Goal: Find specific page/section: Find specific page/section

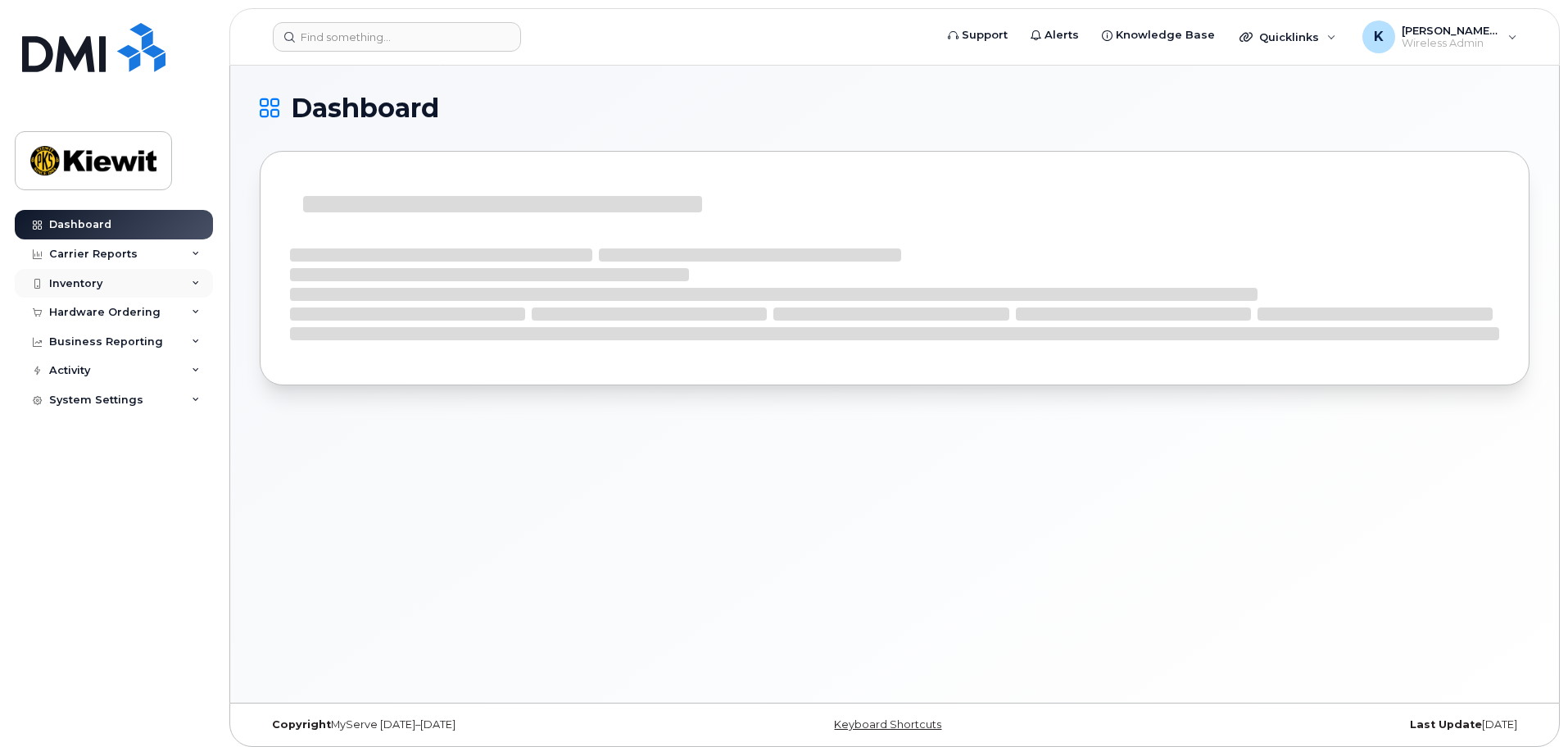
click at [132, 277] on div "Inventory" at bounding box center [114, 283] width 198 height 30
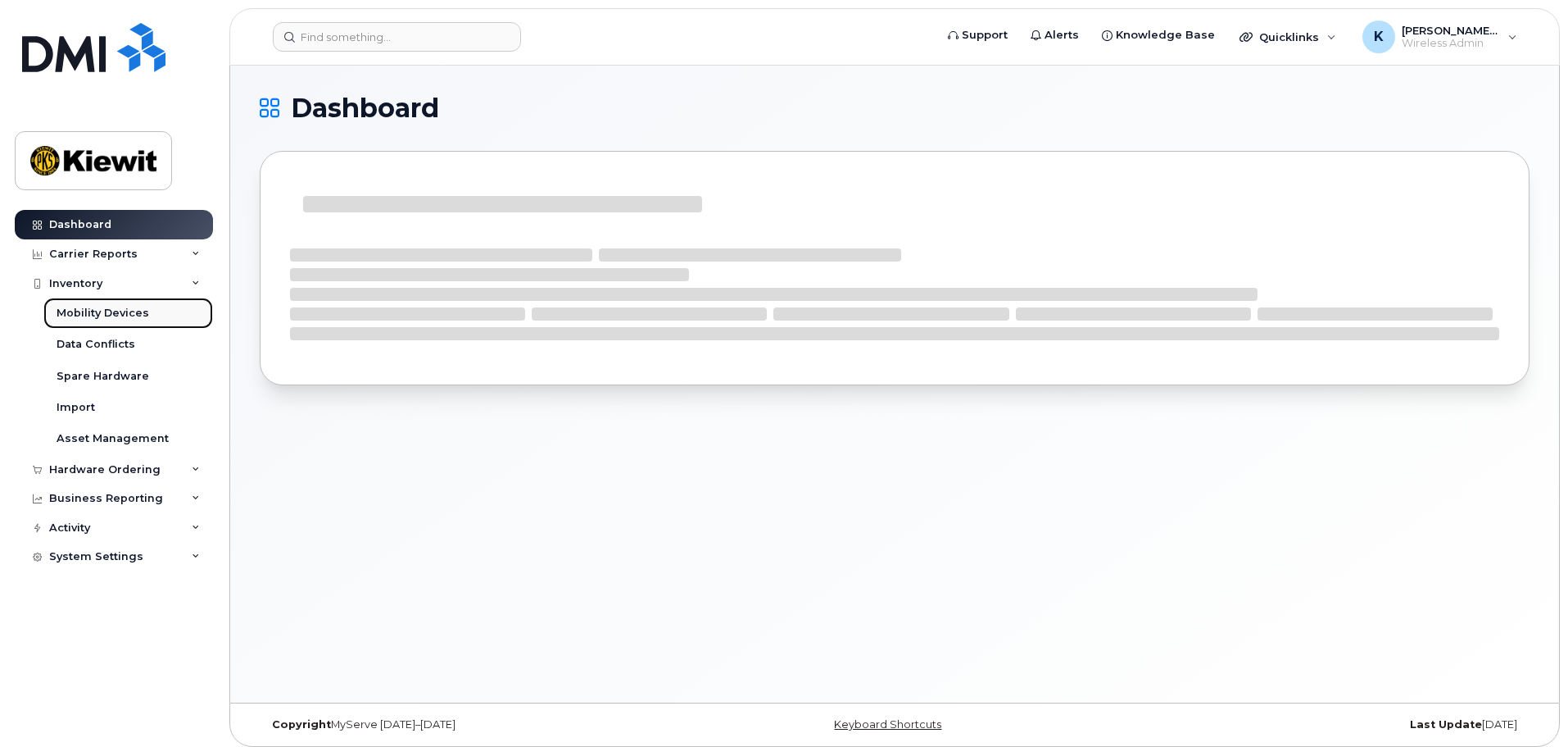
click at [124, 307] on div "Mobility Devices" at bounding box center [102, 313] width 93 height 15
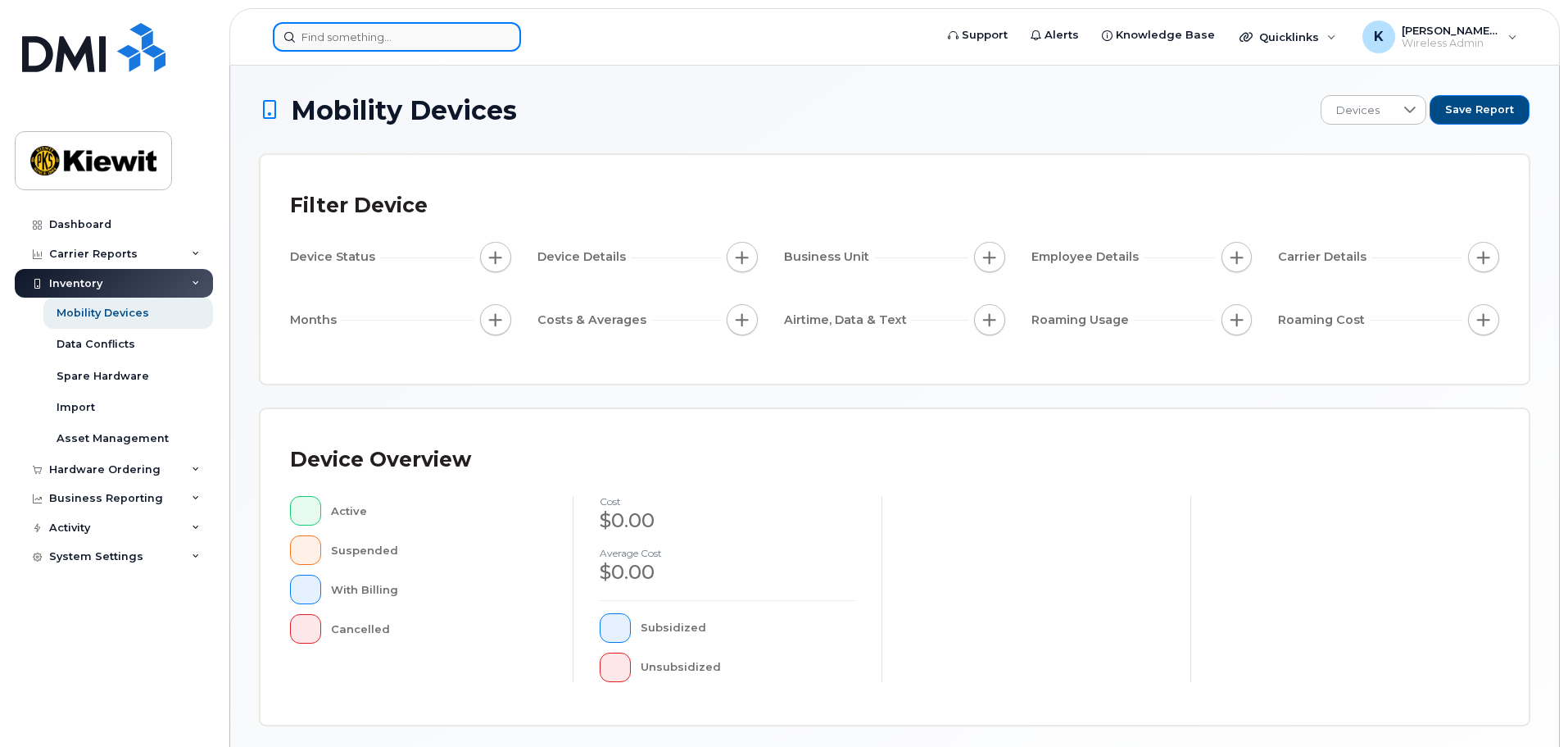
click at [340, 42] on input at bounding box center [397, 36] width 248 height 30
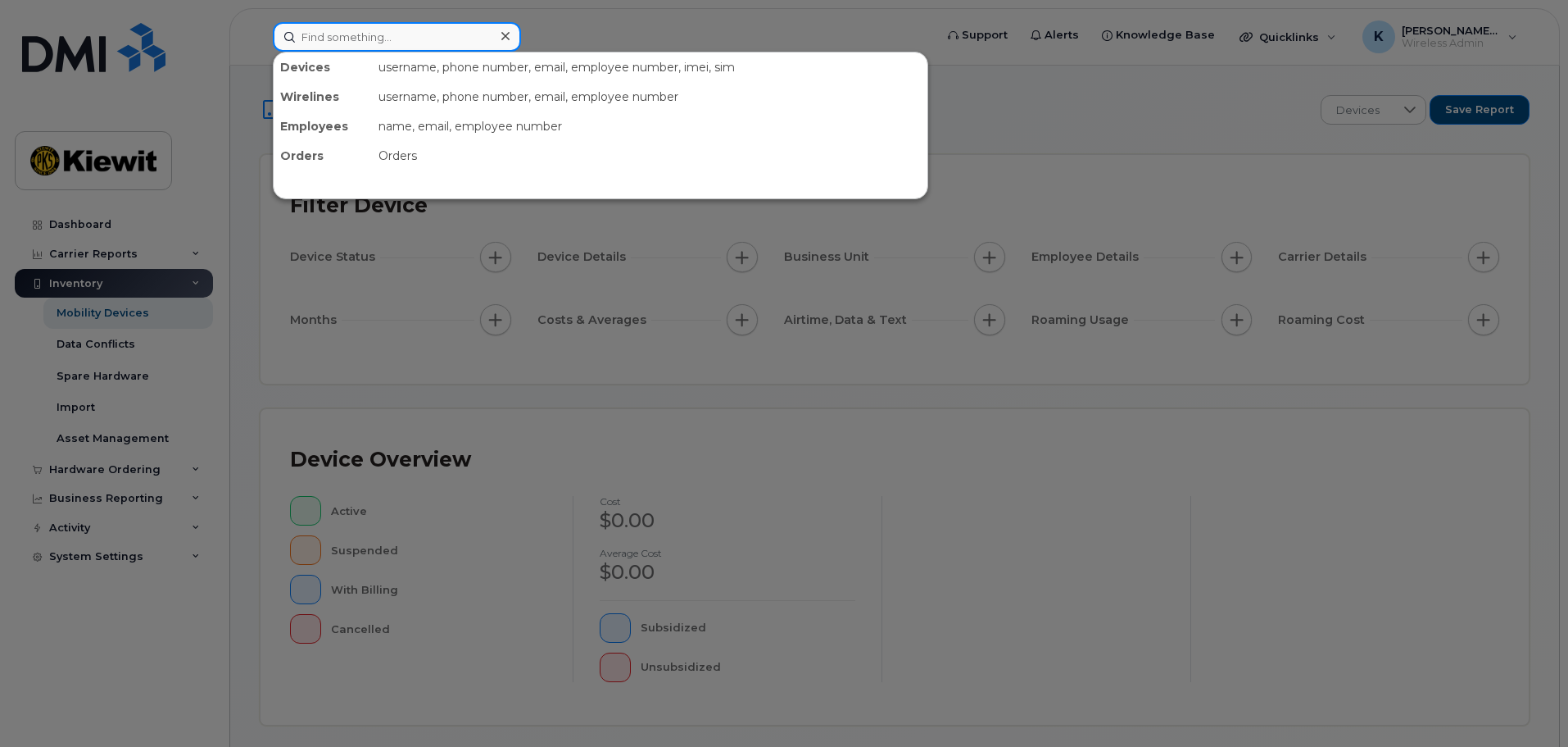
paste input "+15623202544"
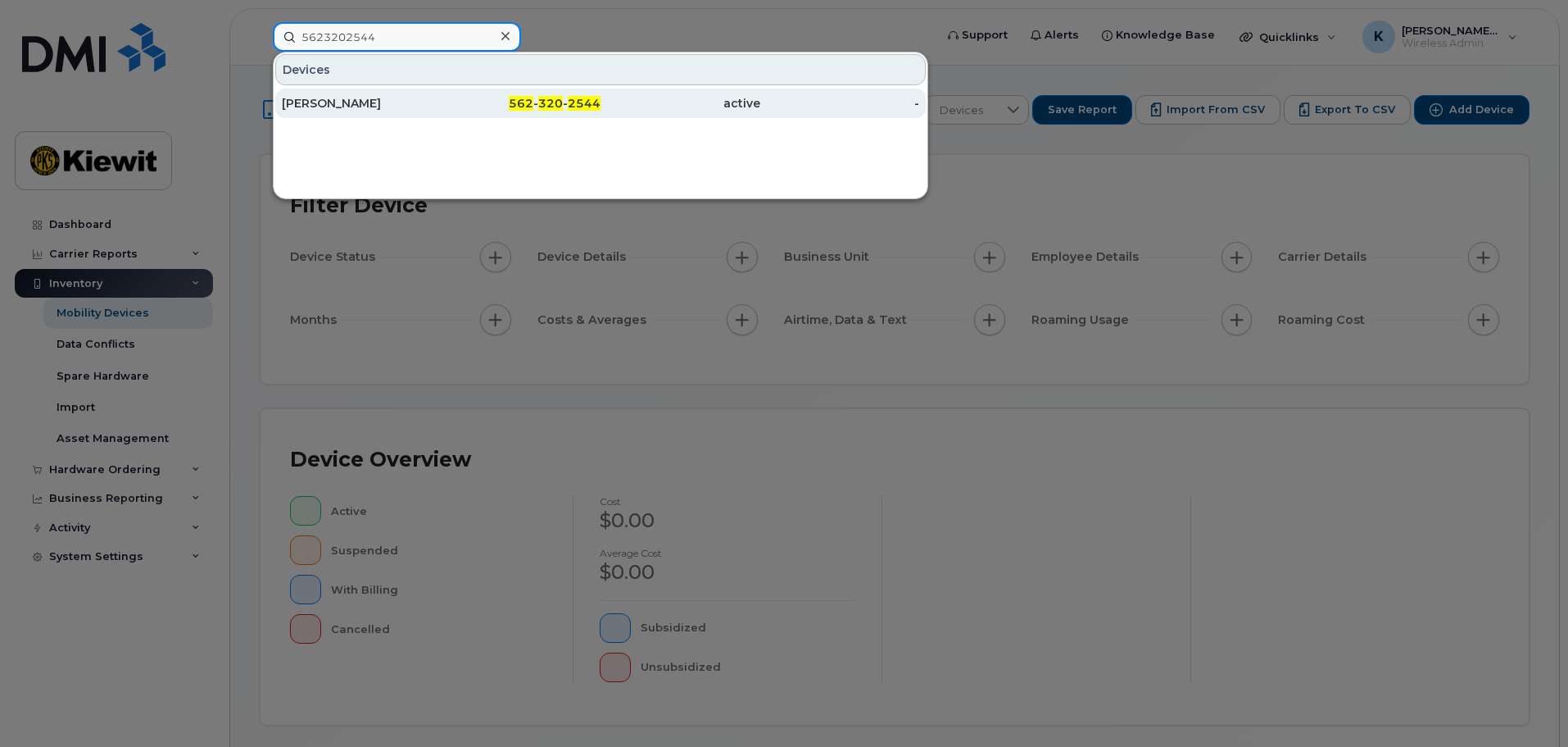
type input "5623202544"
click at [458, 100] on div "562 - 320 - 2544" at bounding box center [522, 102] width 160 height 17
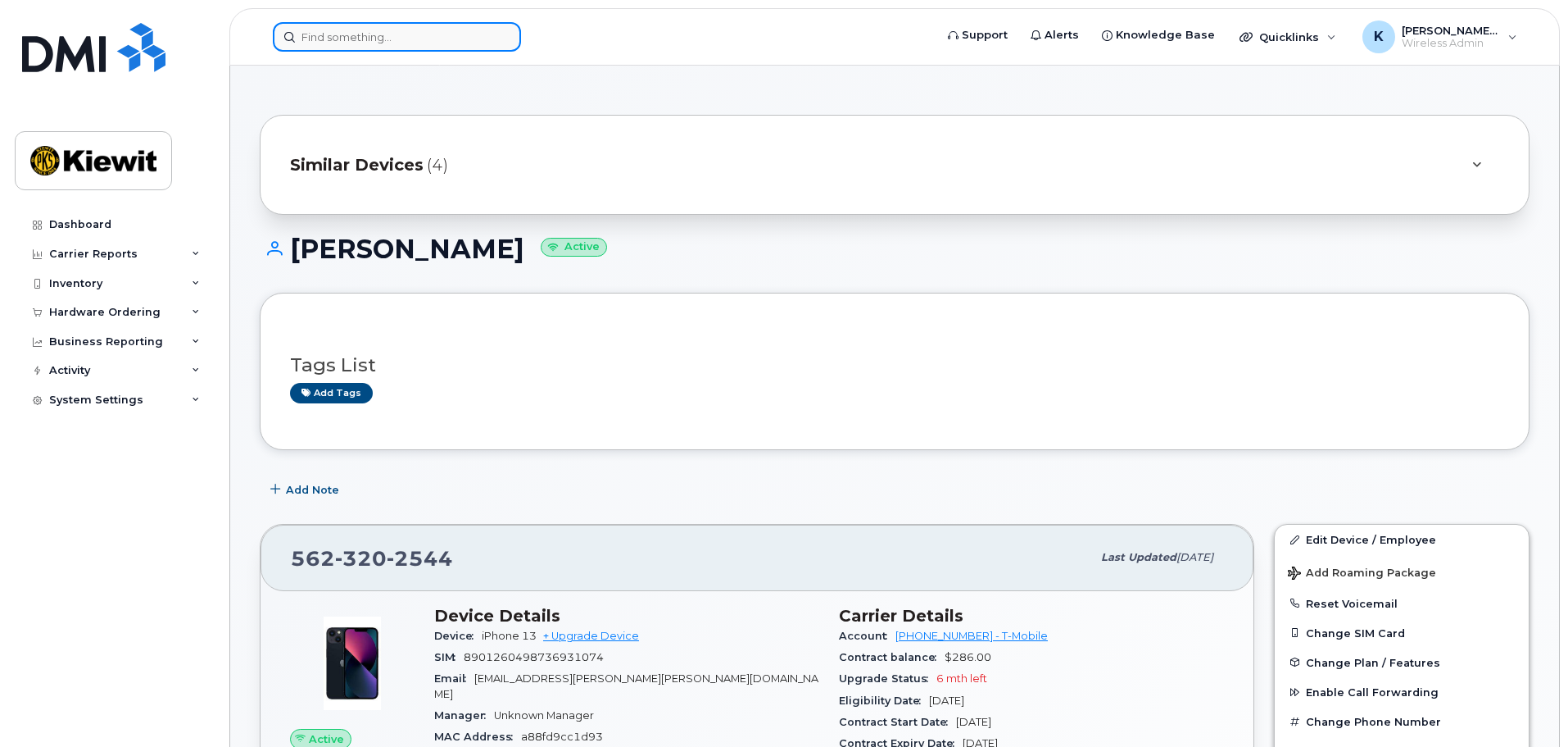
click at [455, 34] on input at bounding box center [397, 36] width 248 height 30
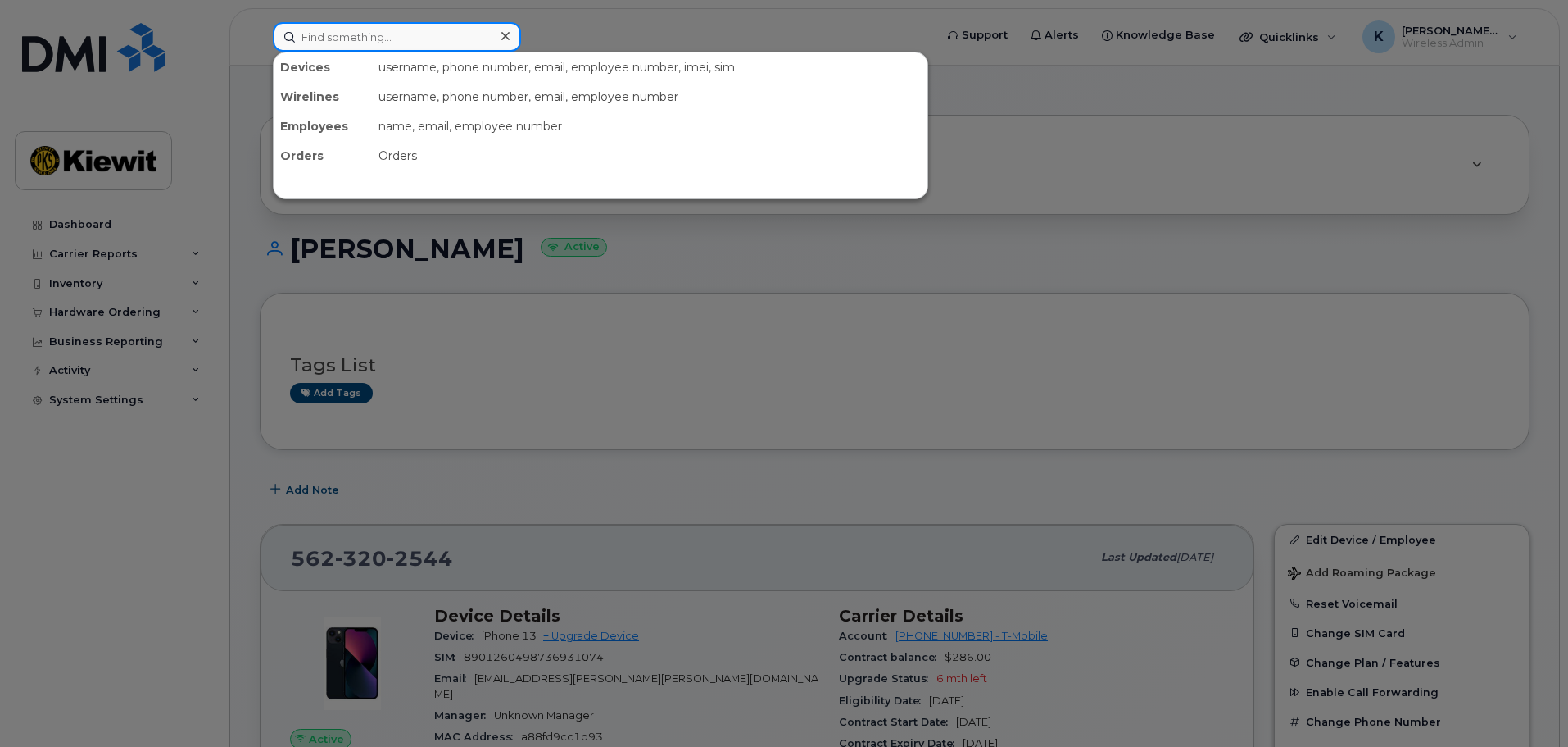
paste input "832-653-0442"
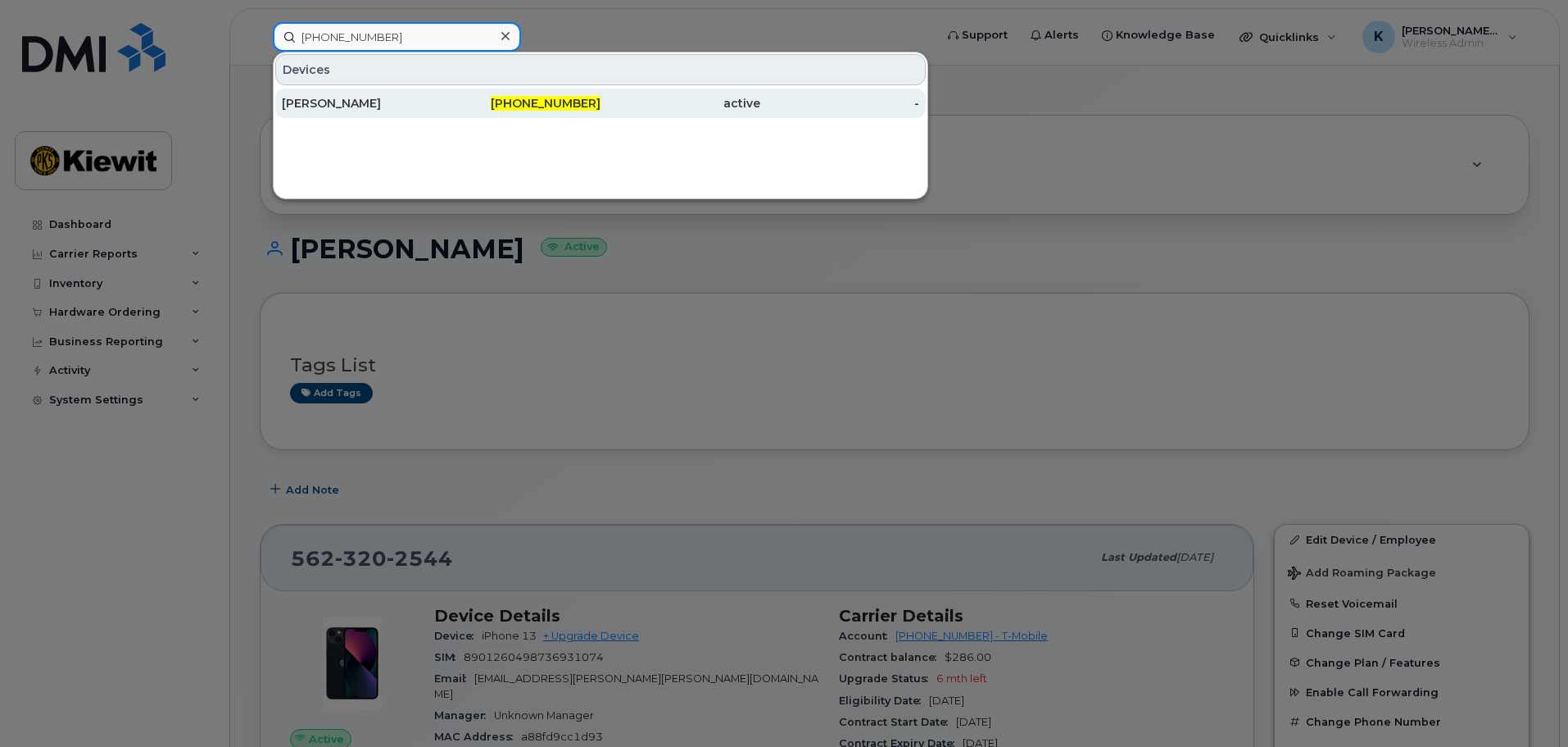
type input "832-653-0442"
click at [458, 106] on div "832-653-0442" at bounding box center [522, 102] width 160 height 17
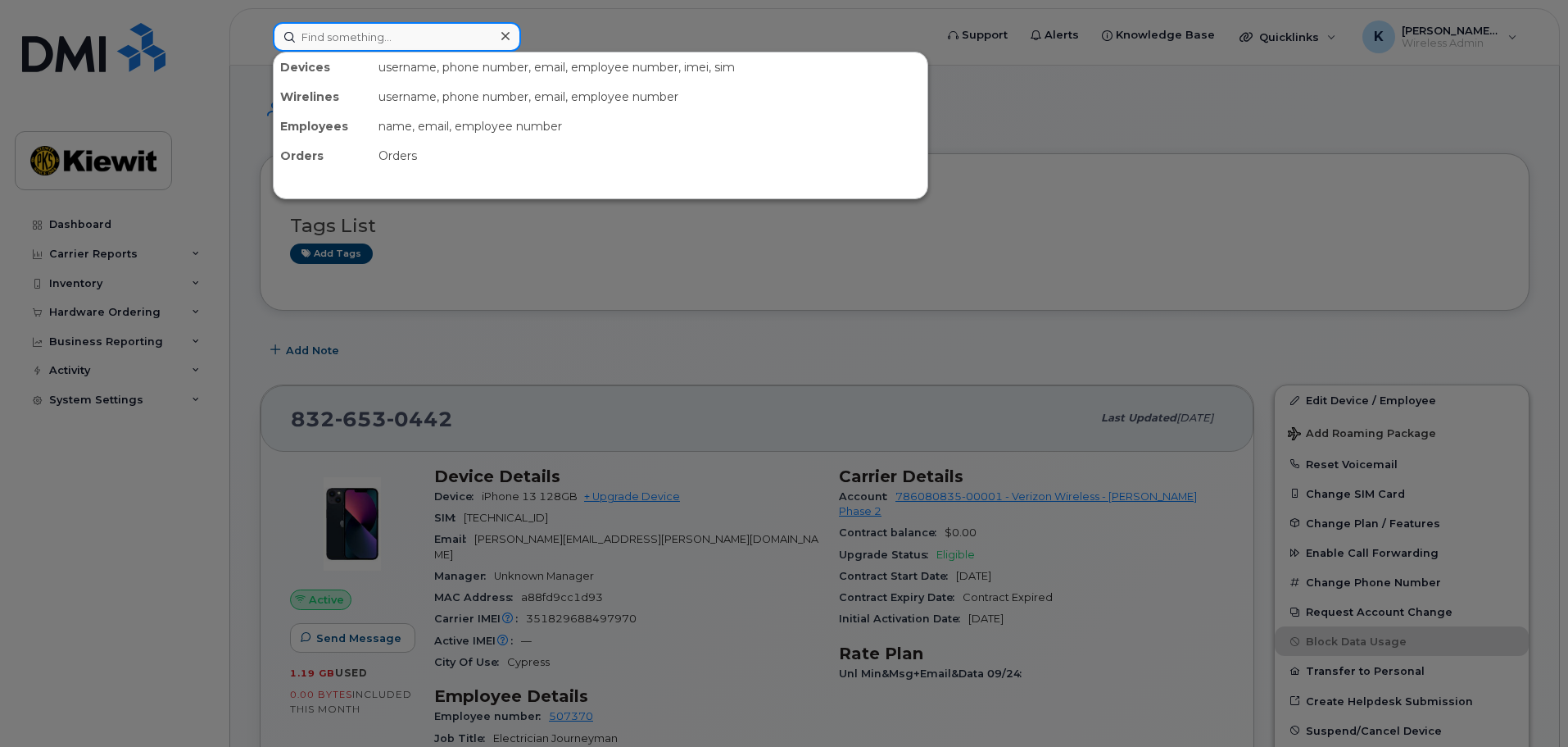
click at [426, 26] on input at bounding box center [397, 36] width 248 height 30
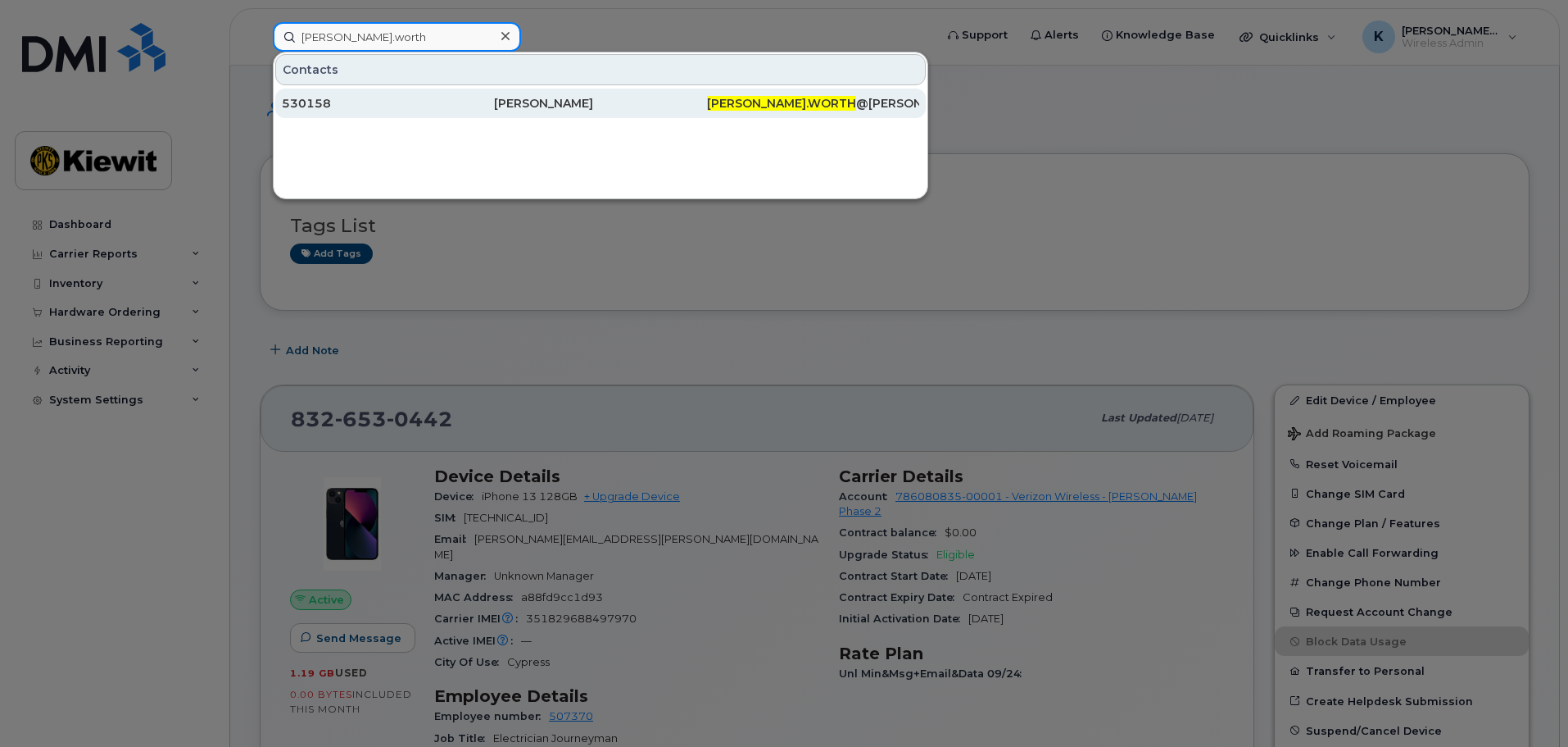
type input "michael.worth"
click at [447, 108] on div "530158" at bounding box center [388, 102] width 212 height 17
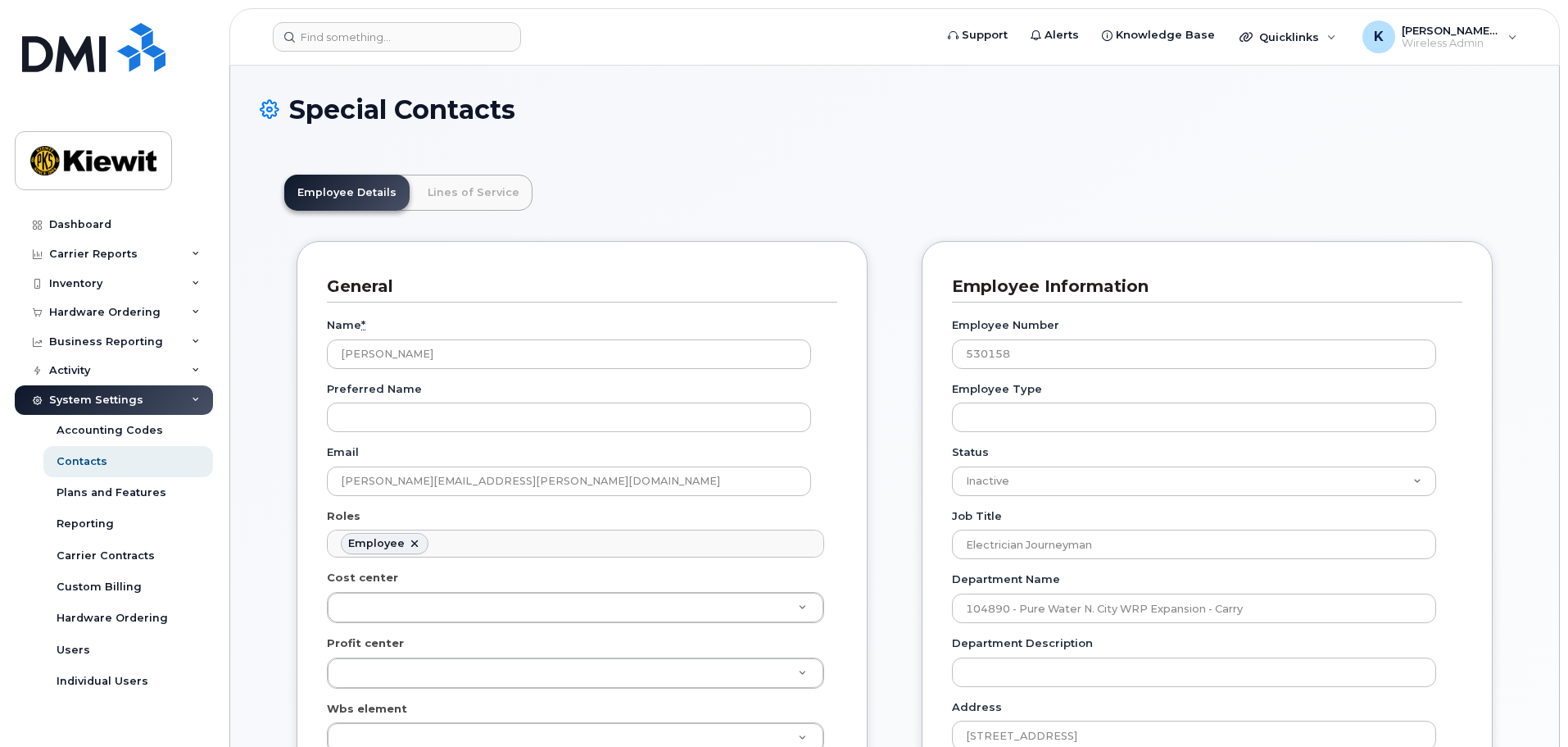
scroll to position [49, 0]
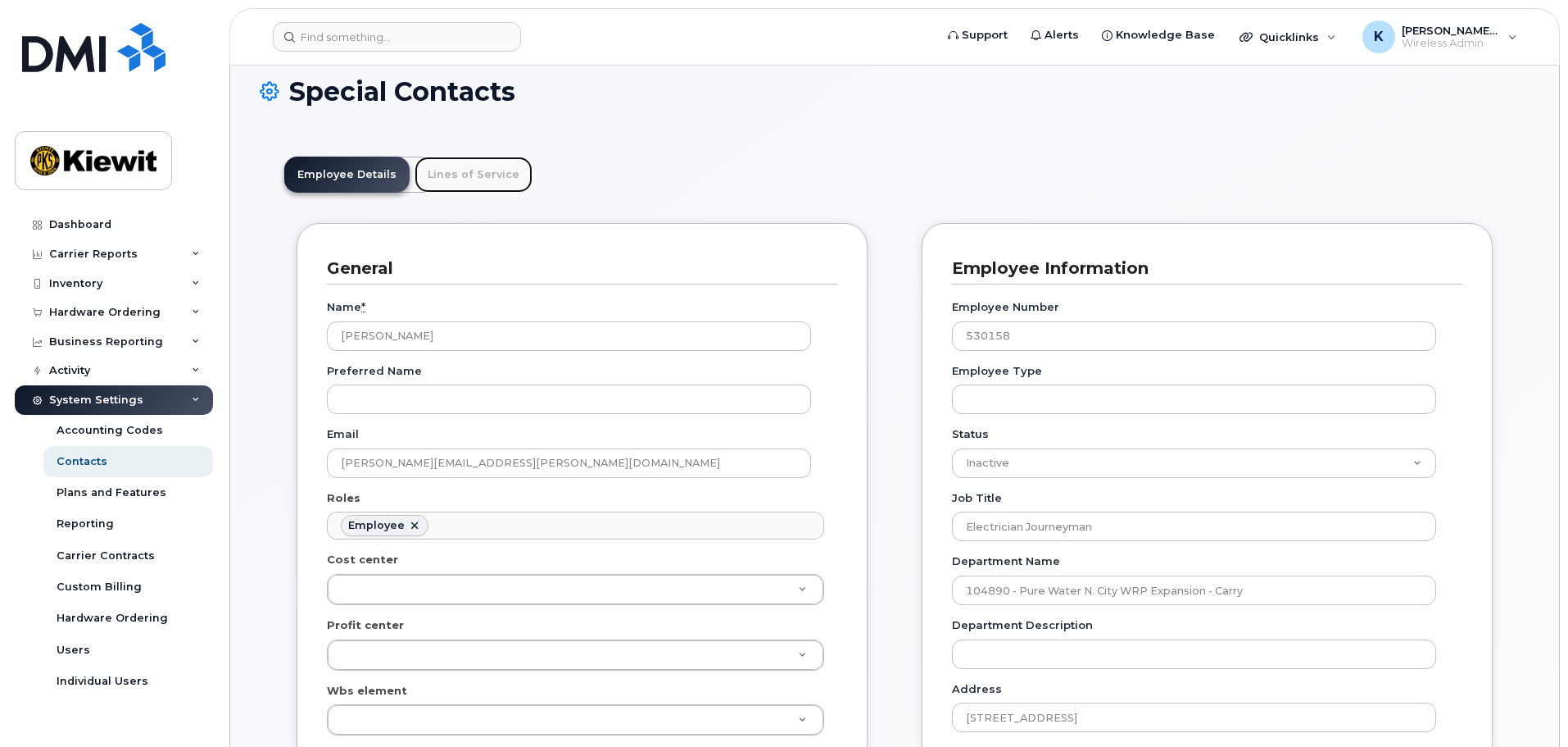
click at [464, 160] on link "Lines of Service" at bounding box center [473, 175] width 118 height 36
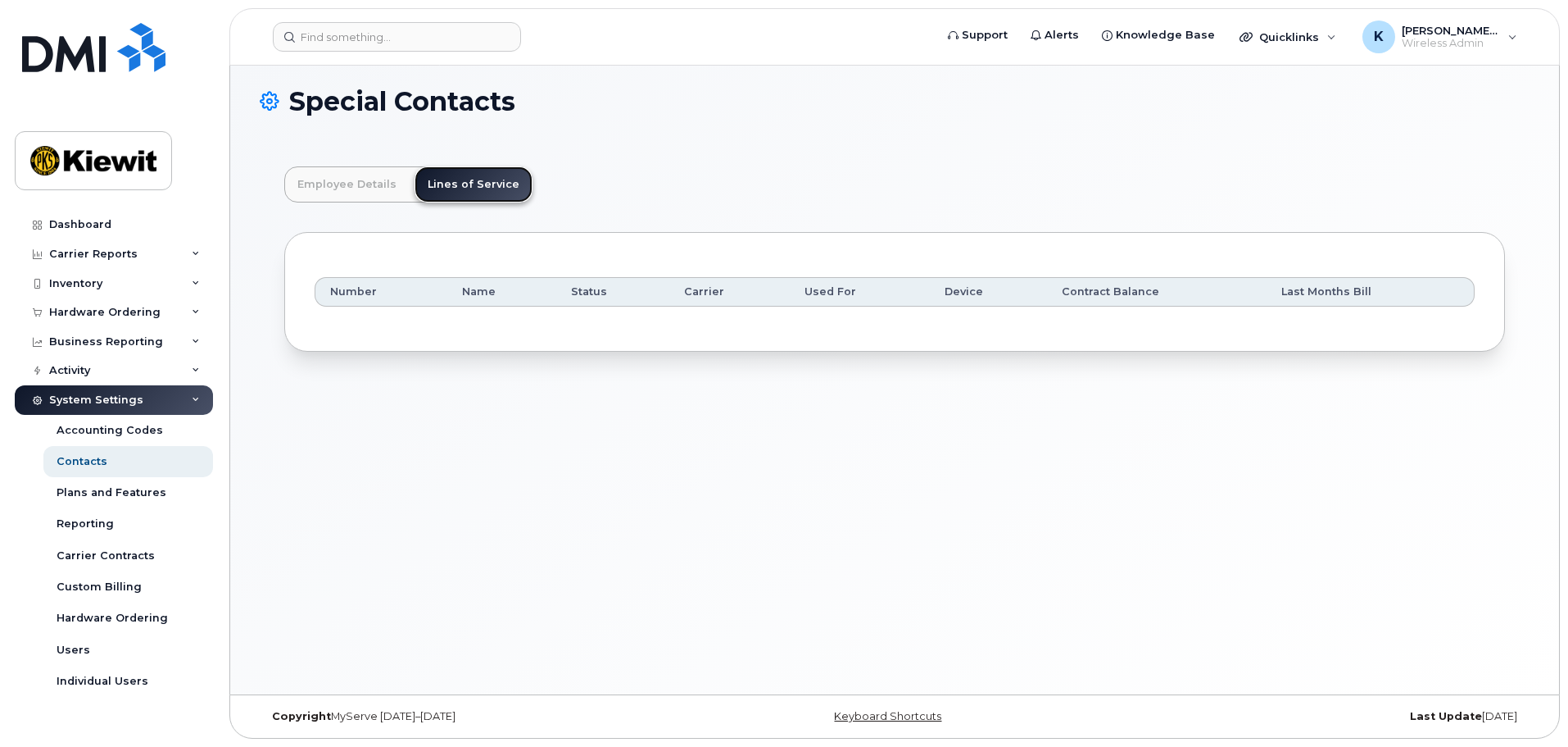
scroll to position [8, 0]
click at [385, 183] on link "Employee Details" at bounding box center [346, 185] width 125 height 36
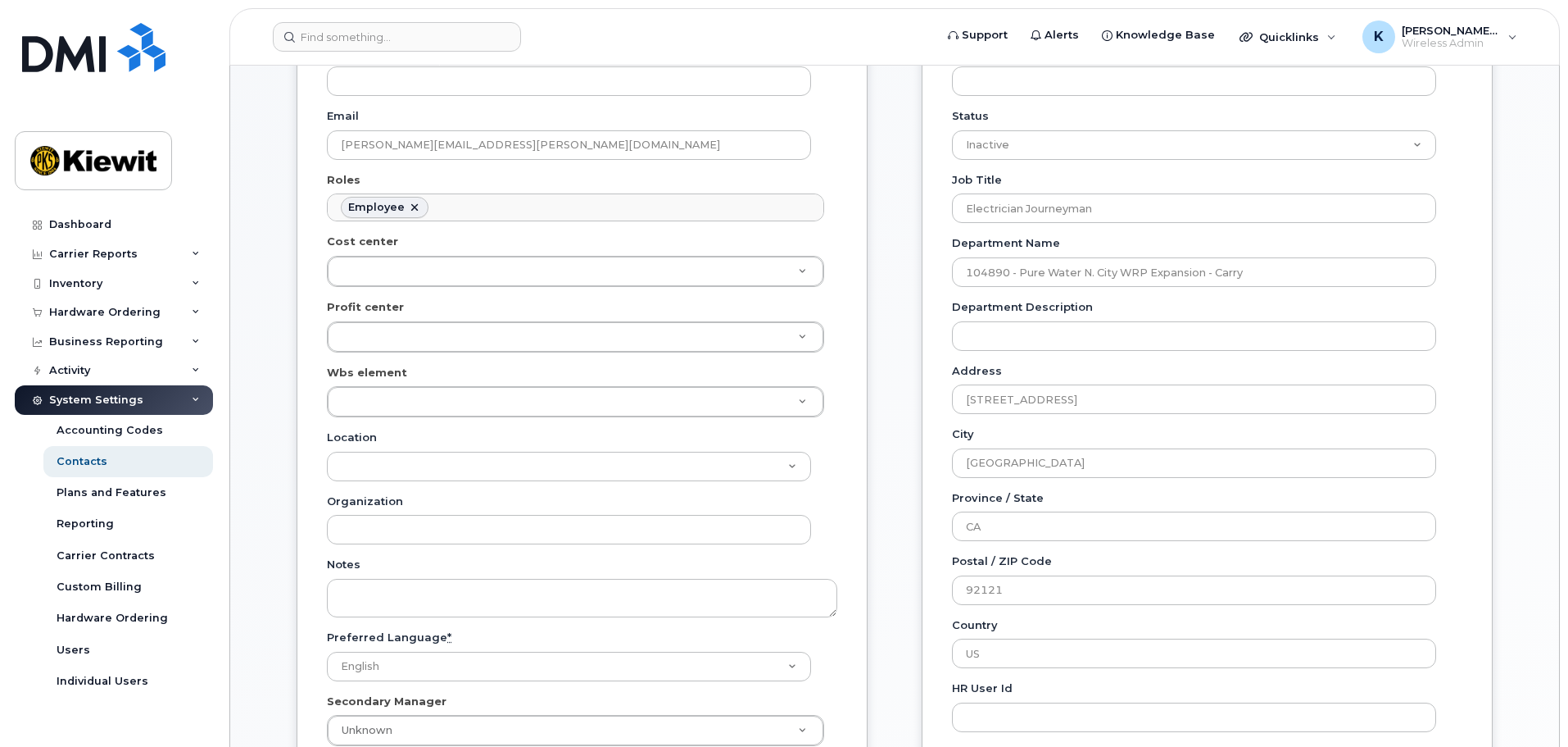
scroll to position [0, 0]
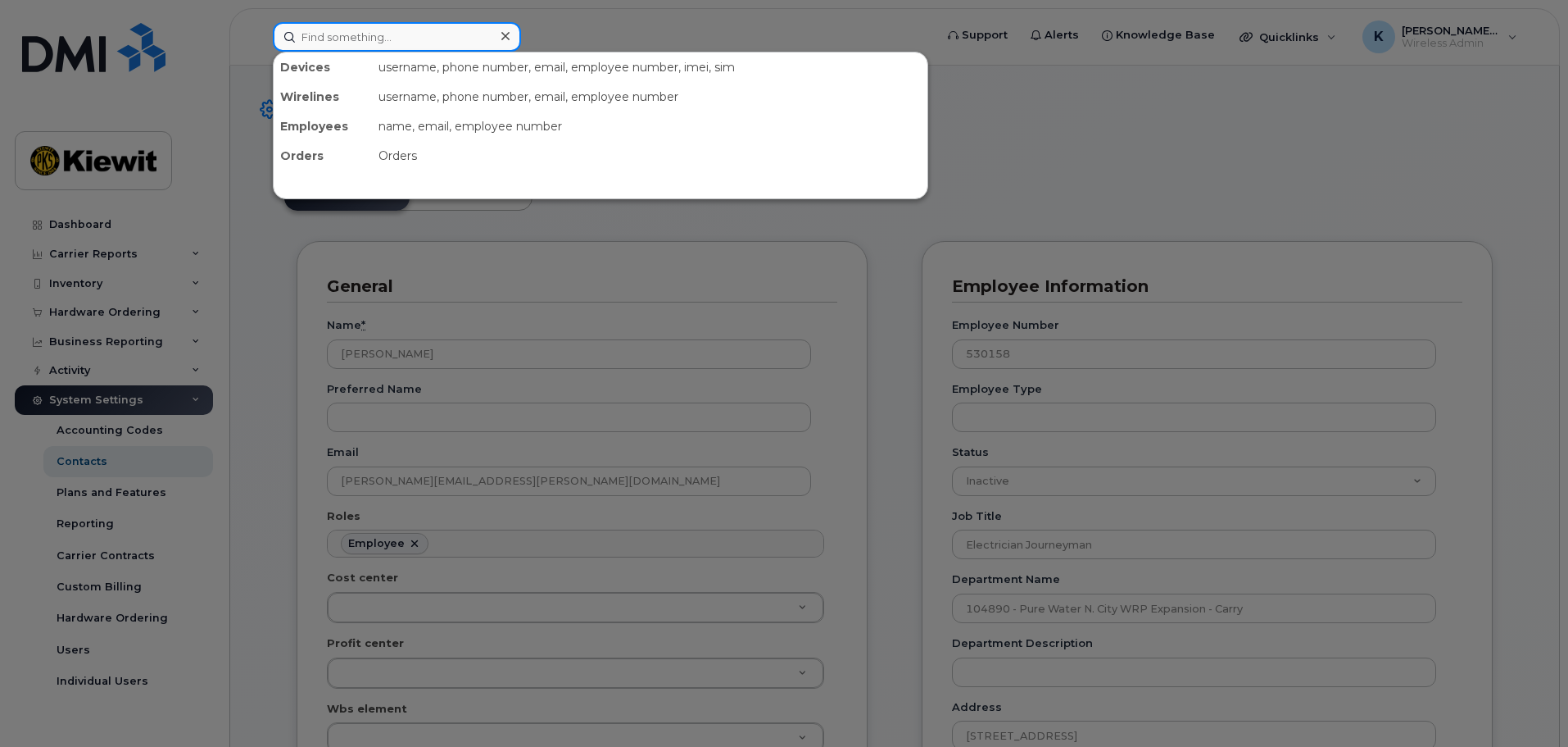
click at [410, 32] on input at bounding box center [397, 36] width 248 height 30
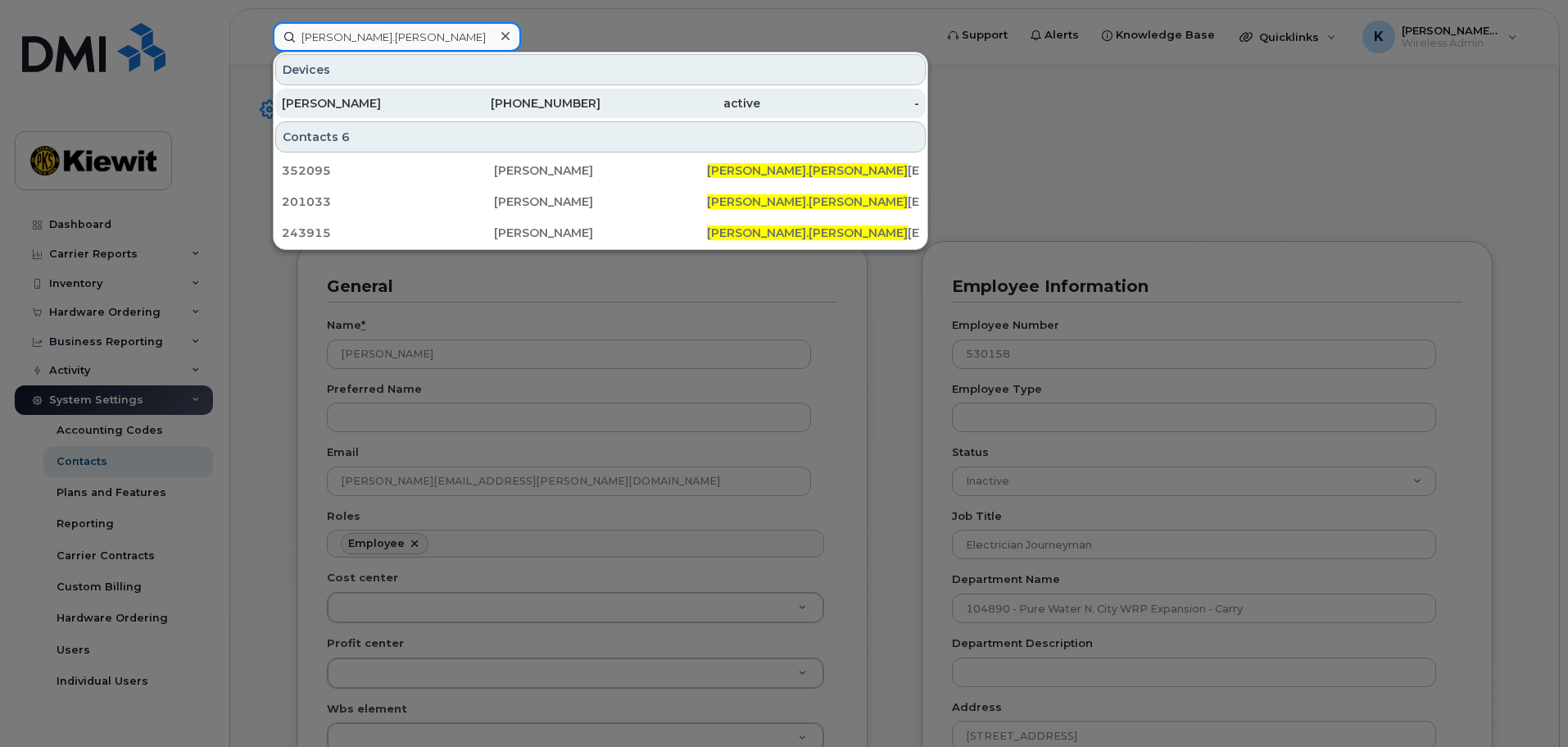
type input "jaime.ort"
click at [473, 94] on div "832-653-0442" at bounding box center [522, 103] width 160 height 30
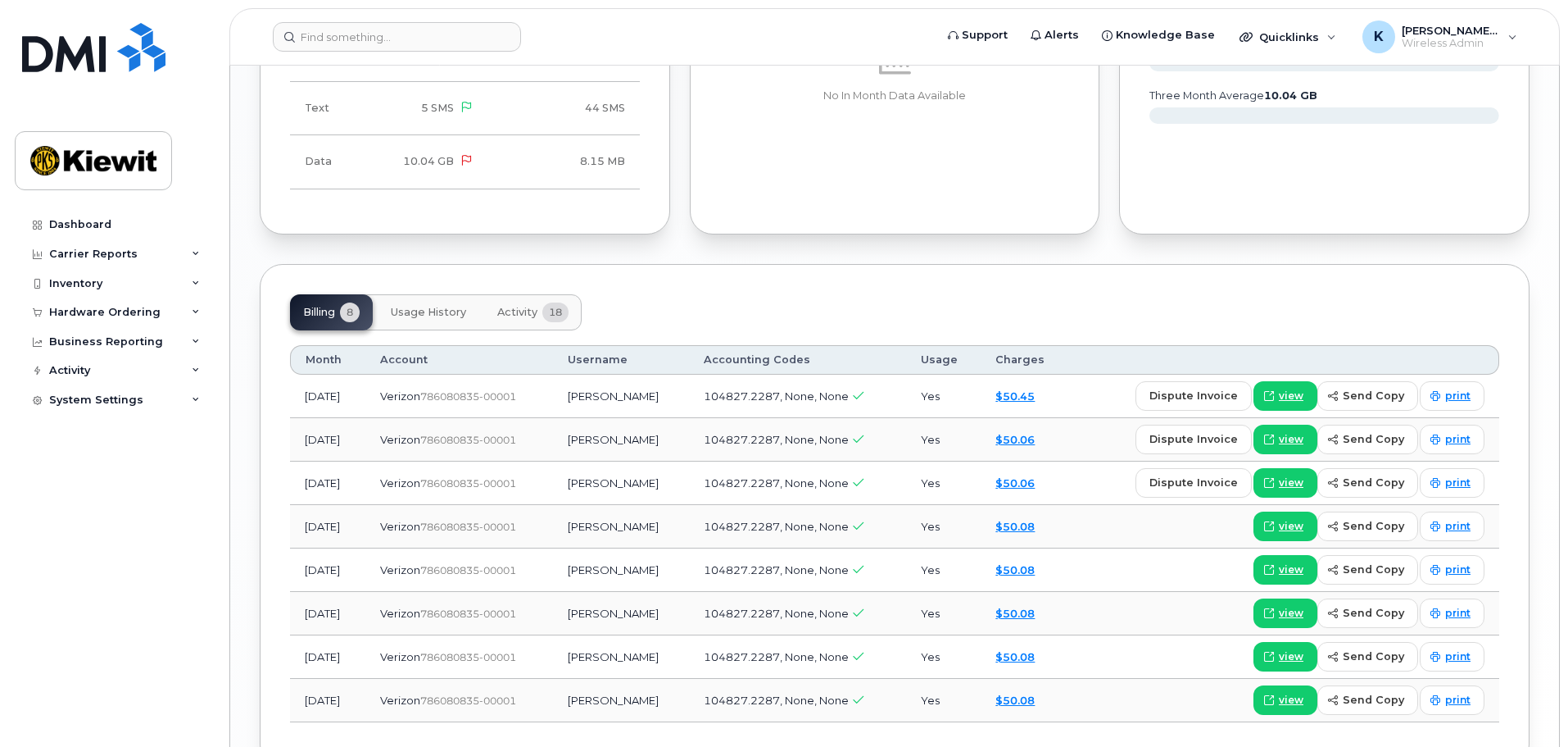
scroll to position [1609, 0]
click at [532, 305] on span "Activity" at bounding box center [517, 311] width 40 height 13
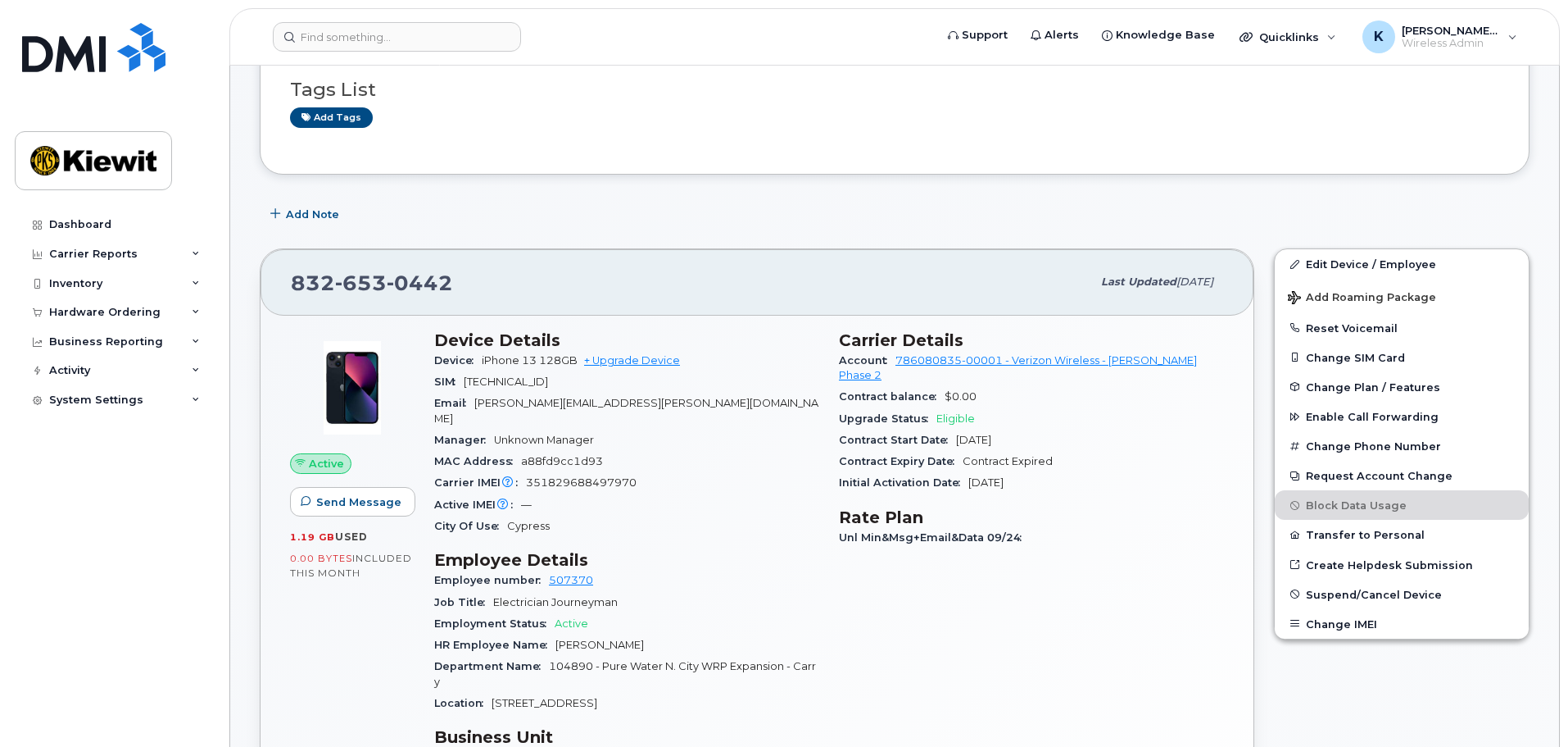
scroll to position [136, 0]
click at [1346, 691] on div "Edit Device / Employee Add Roaming Package Reset Voicemail Change SIM Card Chan…" at bounding box center [1401, 655] width 275 height 831
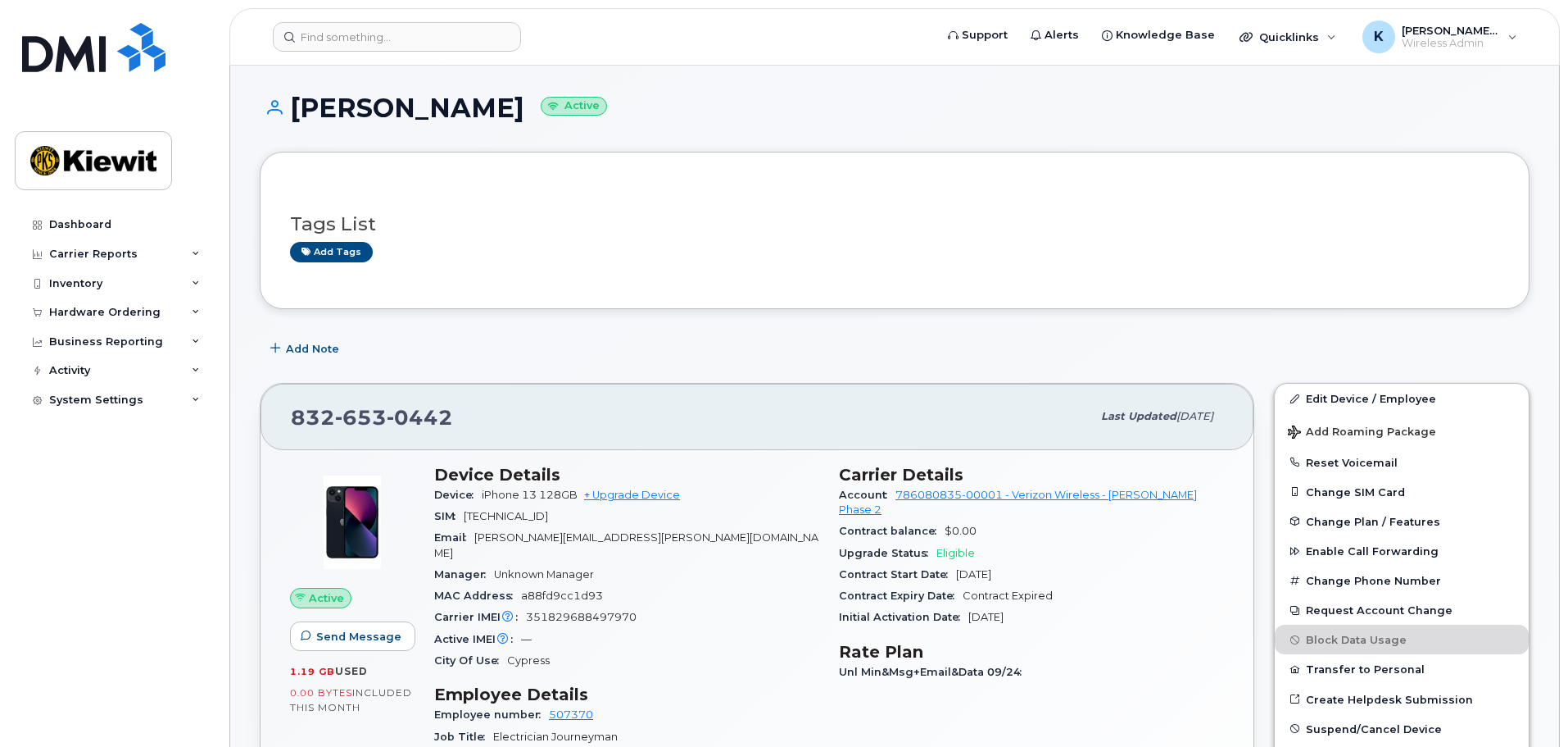
scroll to position [0, 0]
drag, startPoint x: 1326, startPoint y: 340, endPoint x: 1314, endPoint y: 334, distance: 13.4
click at [1323, 342] on div "Add Note" at bounding box center [894, 350] width 1270 height 30
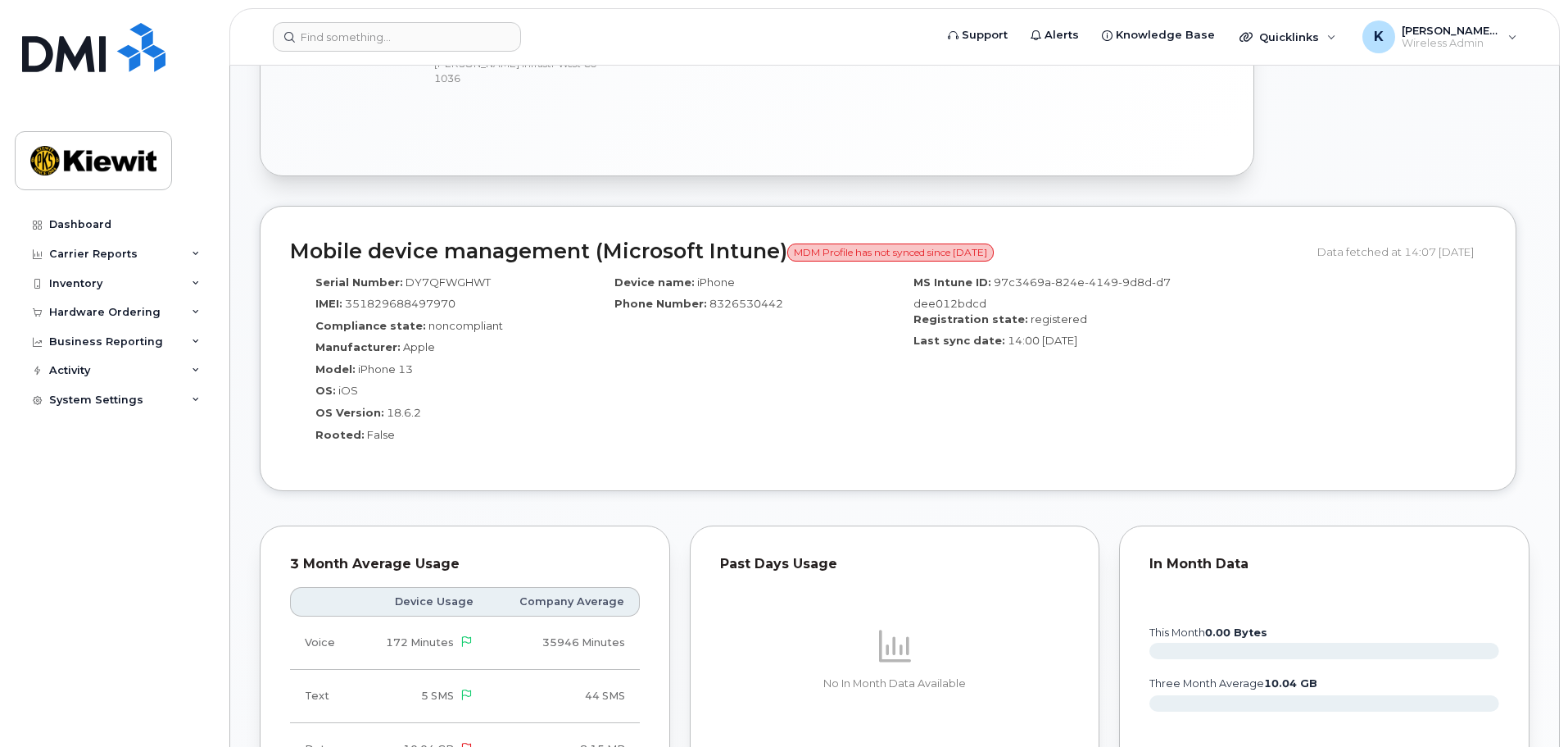
scroll to position [1066, 0]
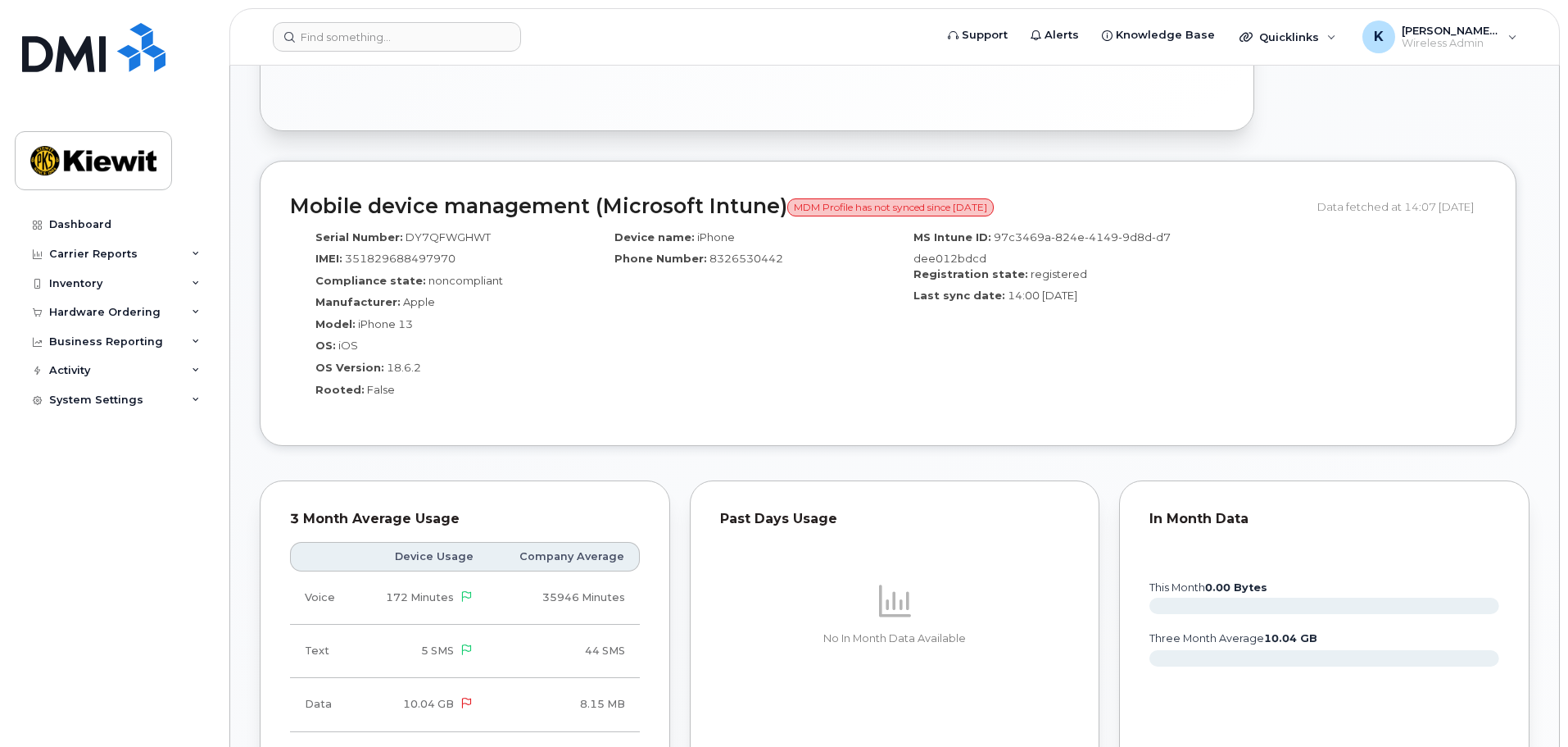
drag, startPoint x: 980, startPoint y: 194, endPoint x: 898, endPoint y: 222, distance: 86.6
click at [979, 198] on span "MDM Profile has not synced since [DATE]" at bounding box center [891, 207] width 207 height 18
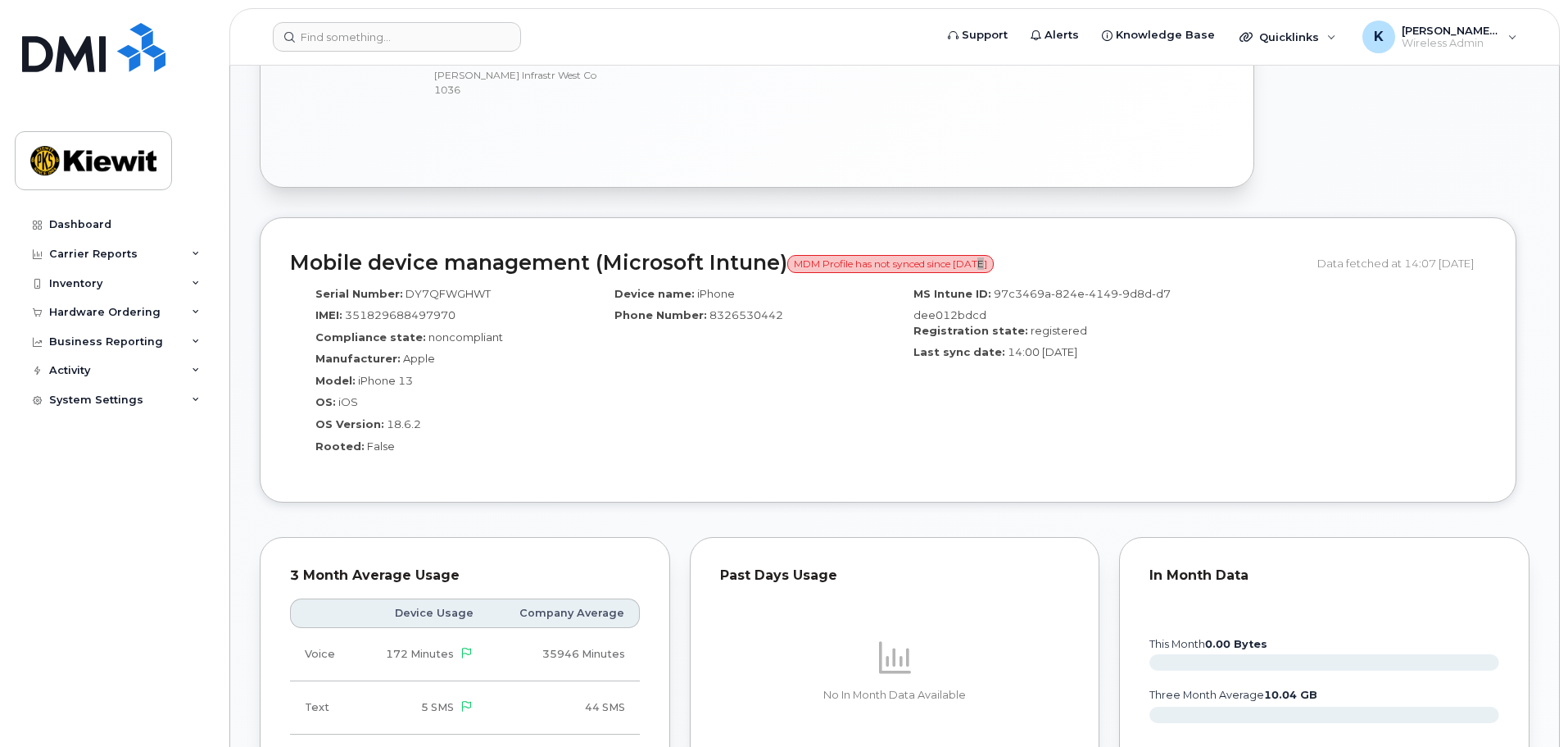
scroll to position [983, 0]
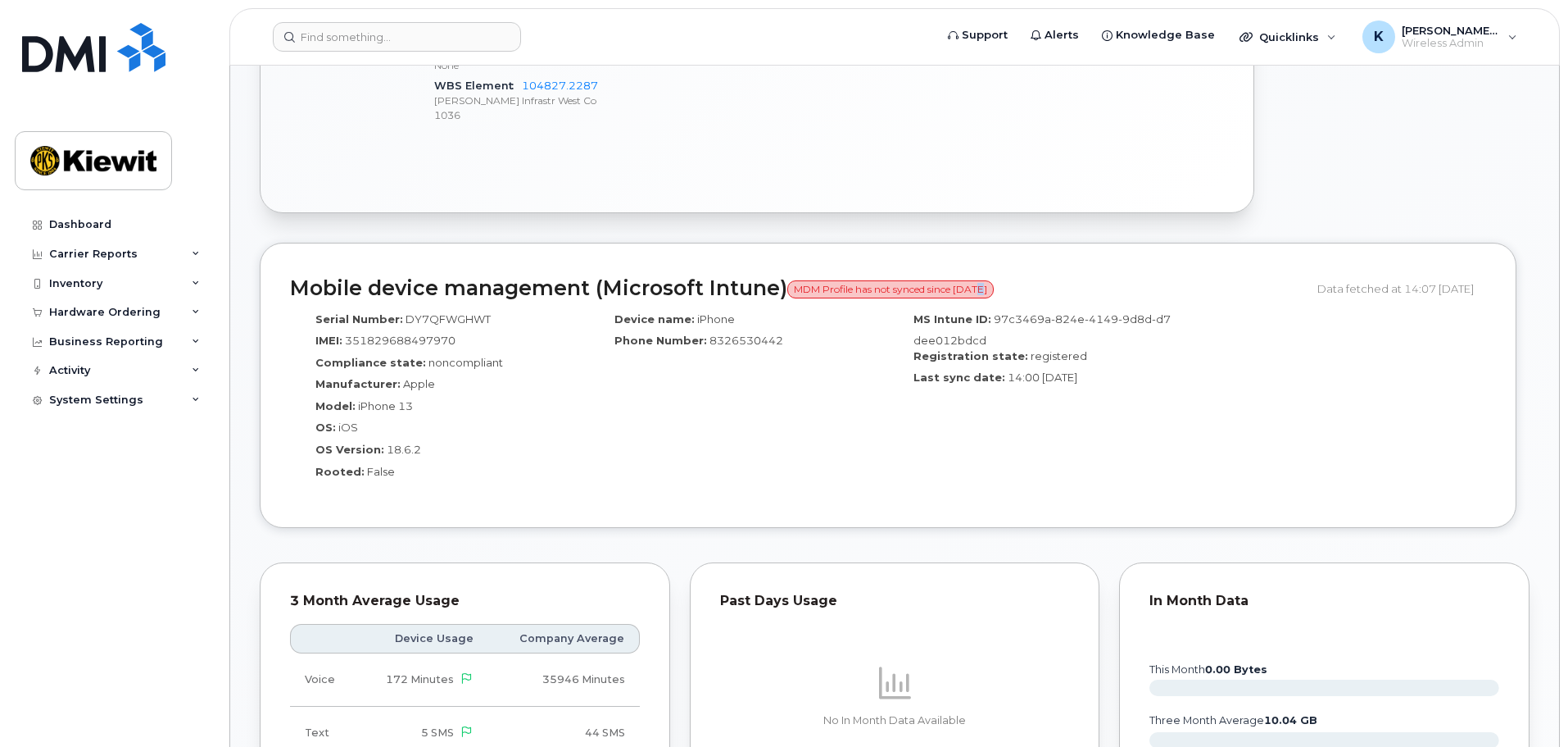
click at [1347, 516] on div "Mobile device management (Microsoft Intune) MDM Profile has not synced since [D…" at bounding box center [894, 398] width 1270 height 311
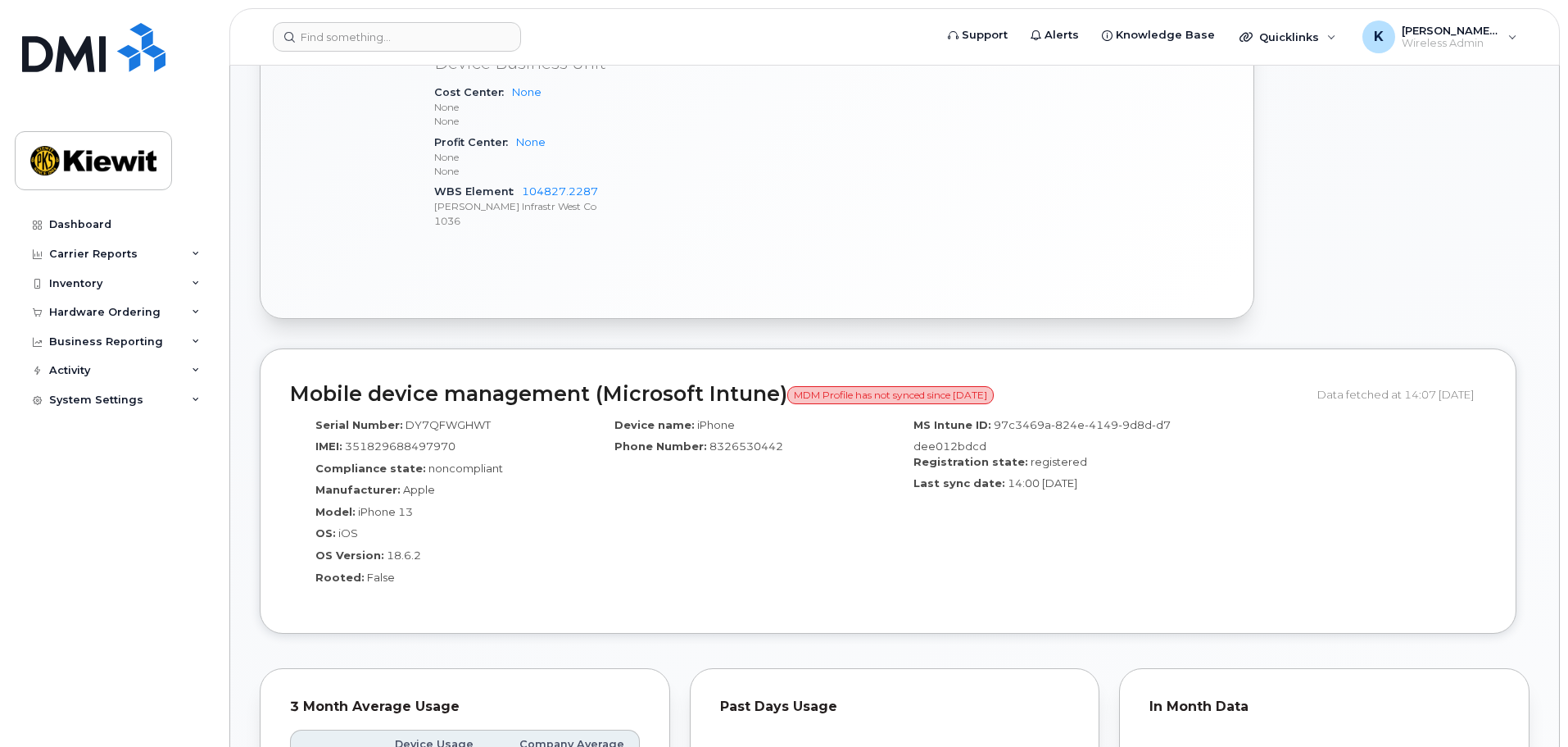
scroll to position [0, 0]
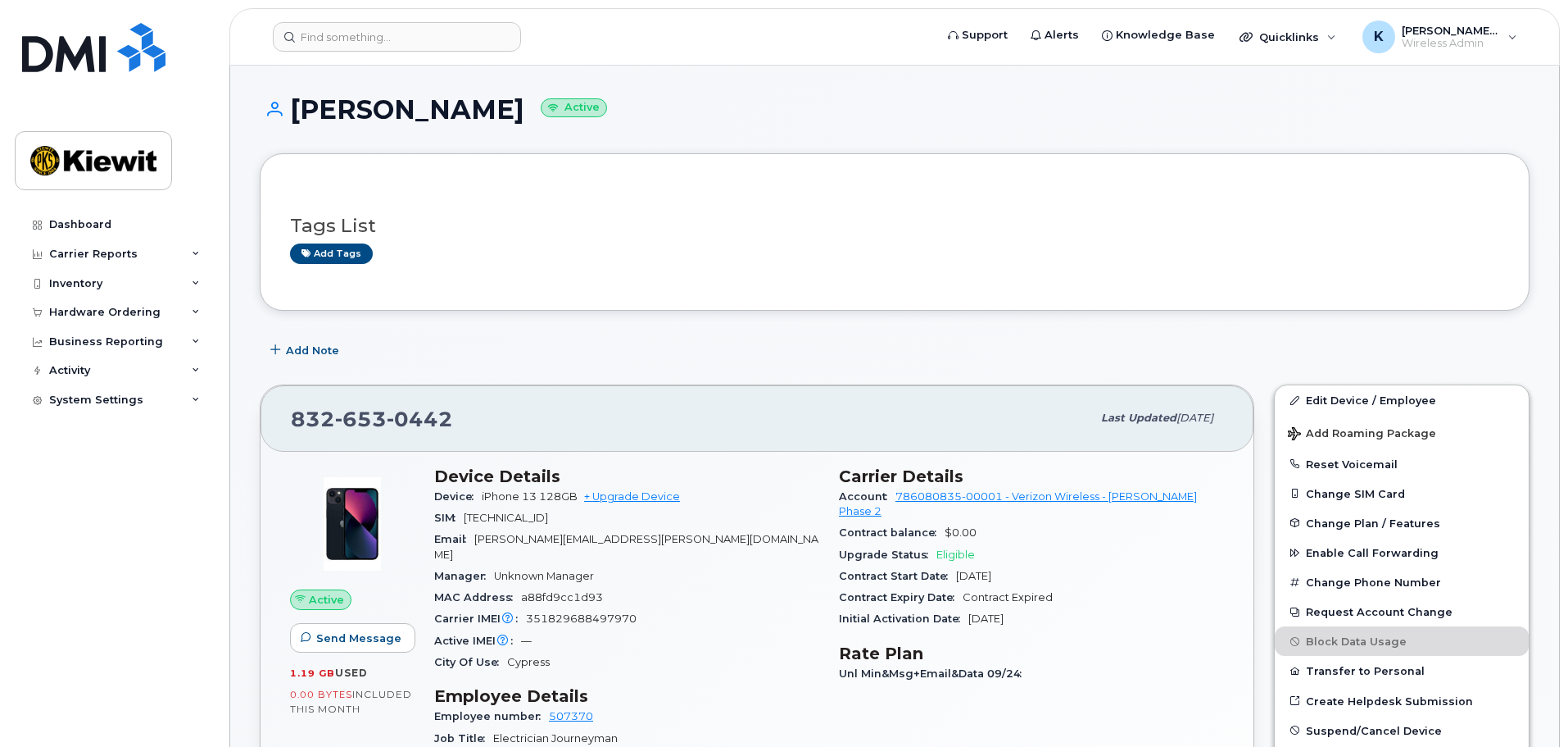
drag, startPoint x: 1167, startPoint y: 668, endPoint x: 1189, endPoint y: 329, distance: 339.7
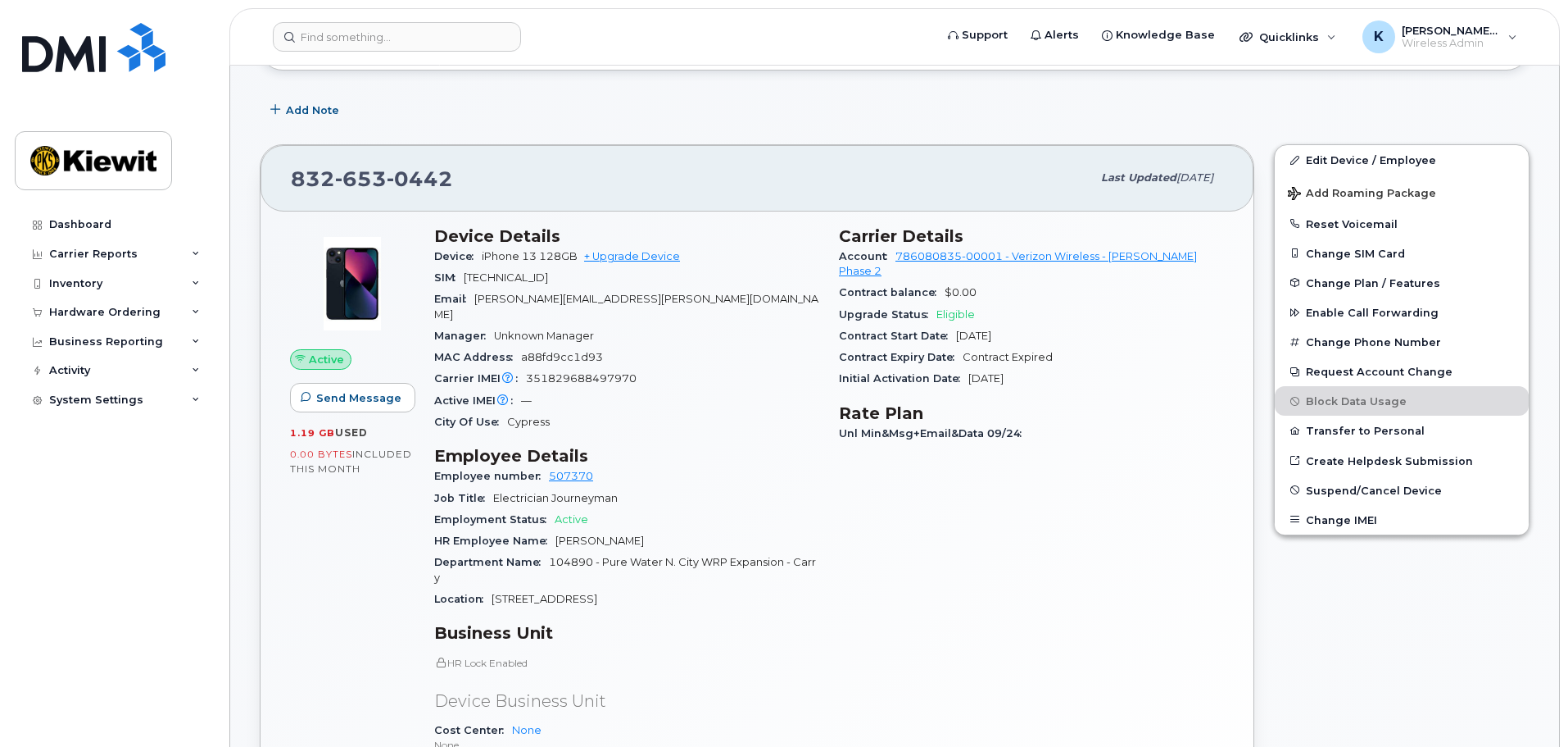
scroll to position [82, 0]
